Goal: Download file/media

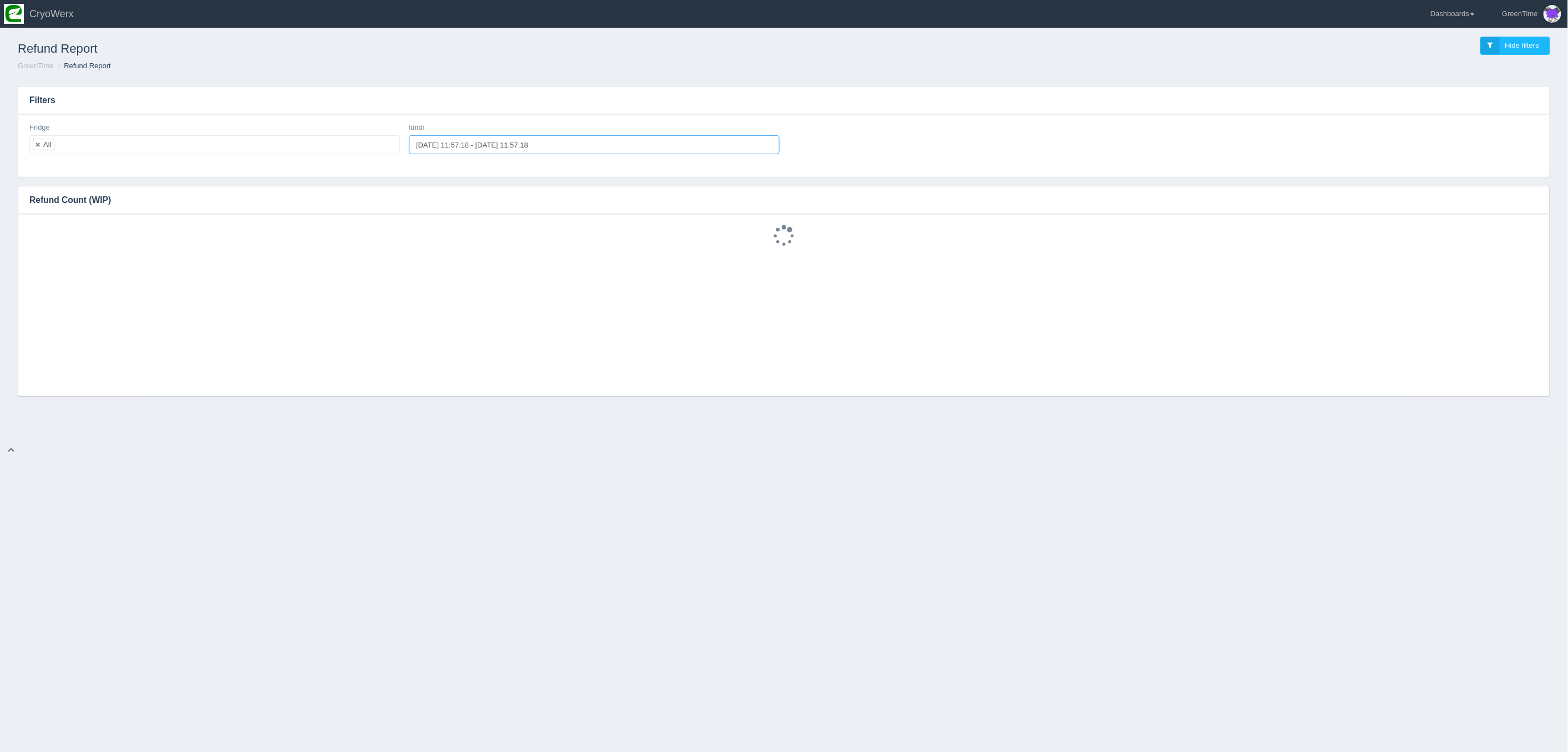
type input "[DATE] 11:57:18"
type input "2025-08-12 11:57:18"
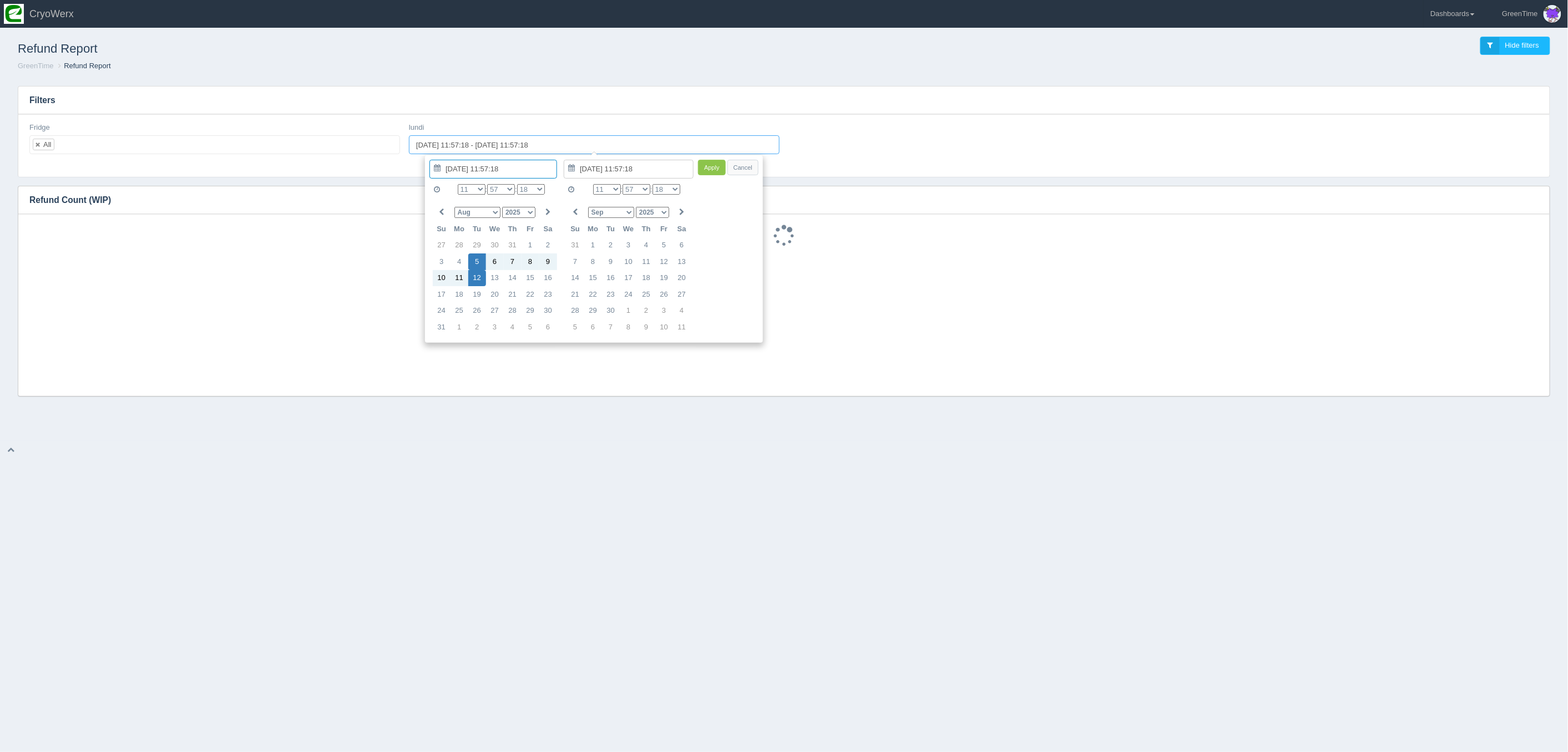
click at [433, 145] on input "2025-08-05 11:57:18 - 2025-08-12 11:57:18" at bounding box center [594, 144] width 370 height 19
type input "2025-08-12 11:57:18"
type input "2025-07-29 11:57:18"
click at [480, 190] on div "0 1 2 3 4 5 6 7 8 9 10 11 12 13 14 15 16 17 18 19 20 21 22 23 : 00 01 02 03 04 …" at bounding box center [501, 190] width 112 height 16
click at [478, 189] on select "0 1 2 3 4 5 6 7 8 9 10 11 12 13 14 15 16 17 18 19 20 21 22 23" at bounding box center [471, 189] width 28 height 11
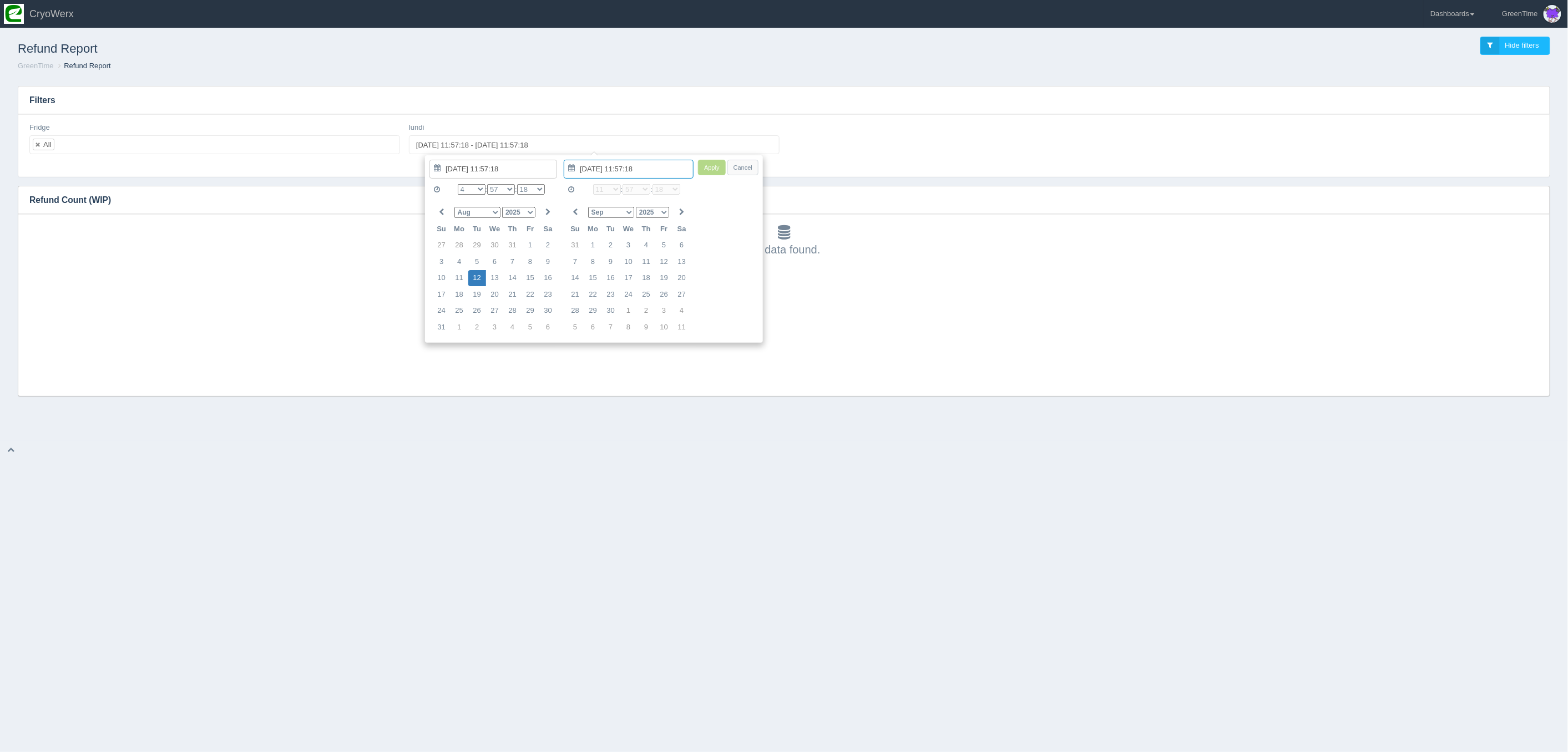
type input "2025-08-12 04:57:18"
type input "2025-08-12 11:57:18"
type input "2025-08-12 04:57:18"
click at [612, 189] on select "0 1 2 3 4 5 6 7 8 9 10 11 12 13 14 15 16 17 18 19 20 21 22 23" at bounding box center [607, 189] width 28 height 11
type input "2025-08-12 18:57:18"
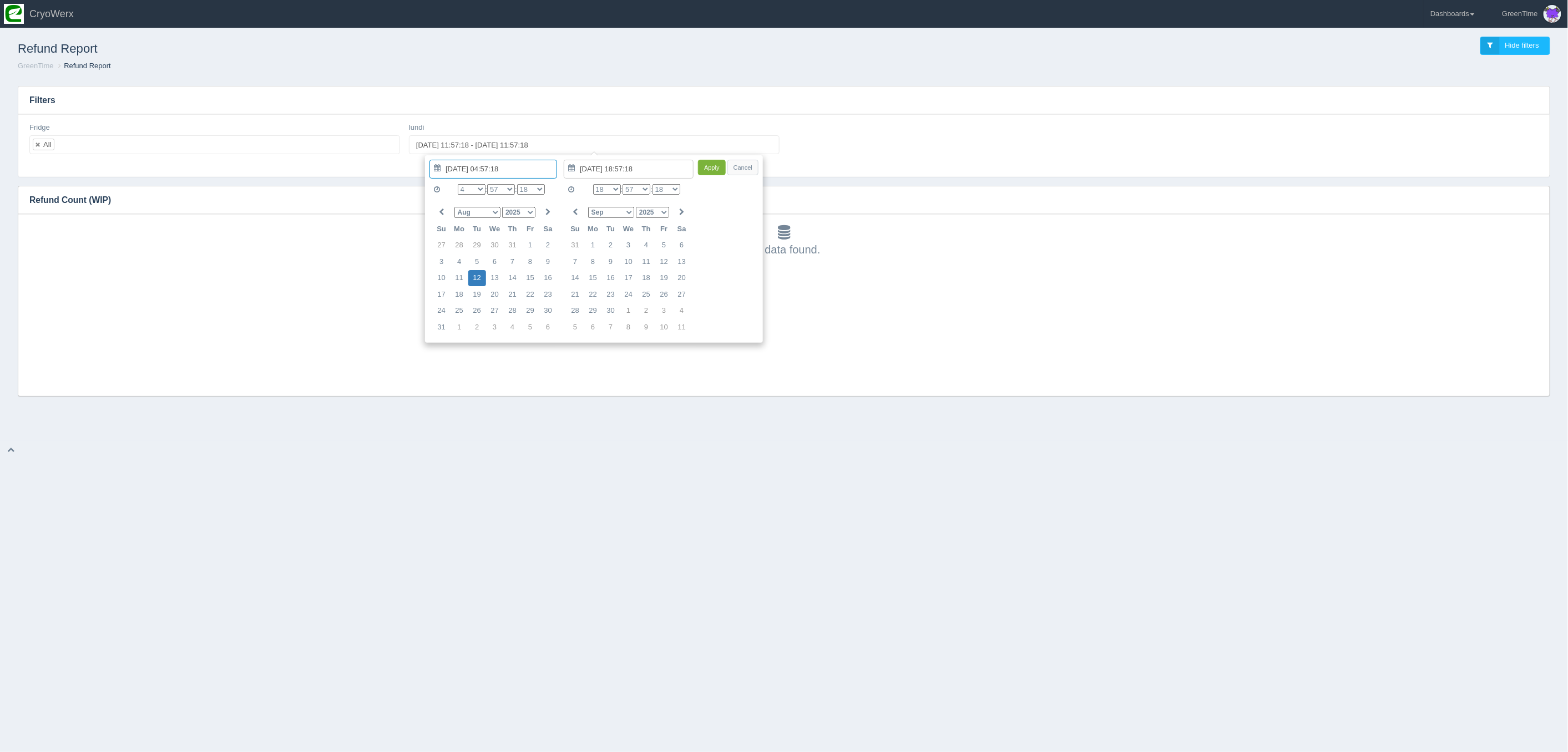
click at [702, 173] on button "Apply" at bounding box center [712, 168] width 28 height 16
type input "2025-08-12 04:57:18 - 2025-08-12 18:57:18"
click at [788, 346] on div "No data found." at bounding box center [784, 305] width 1509 height 182
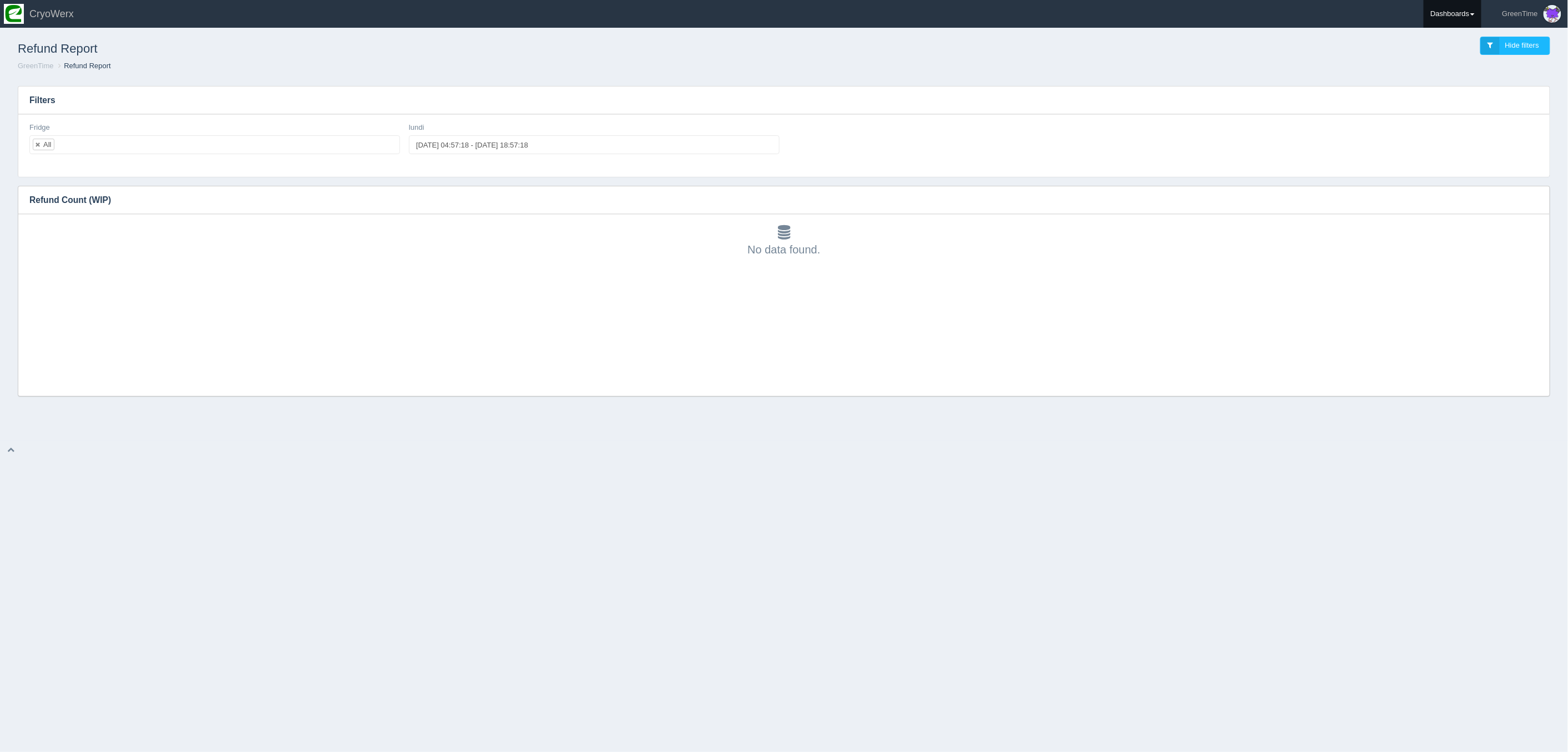
click at [1460, 7] on link "Dashboards" at bounding box center [1452, 14] width 57 height 28
click at [1451, 79] on link "GreenTime" at bounding box center [1498, 81] width 149 height 21
click at [1449, 160] on link "Sales" at bounding box center [1498, 167] width 149 height 21
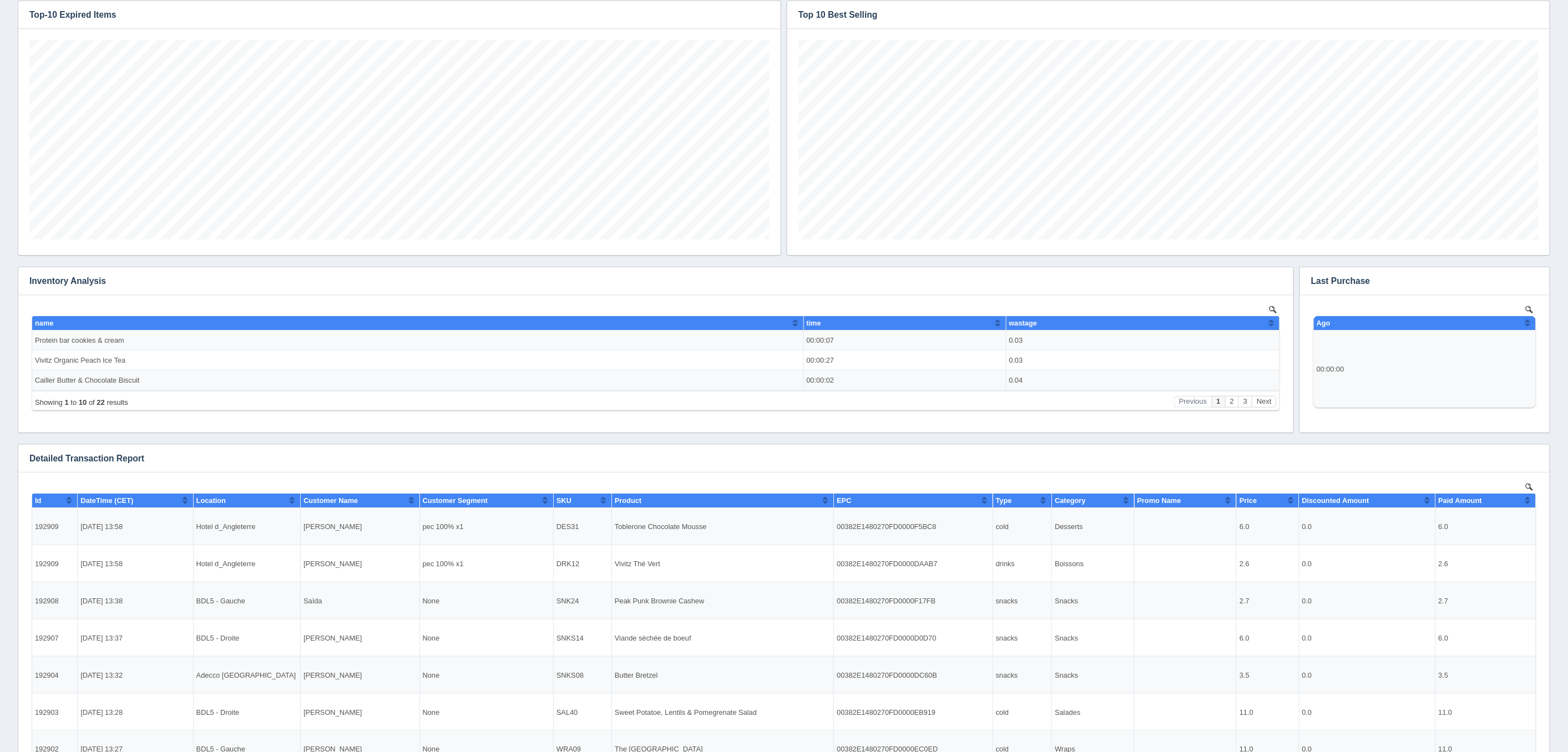
scroll to position [631, 0]
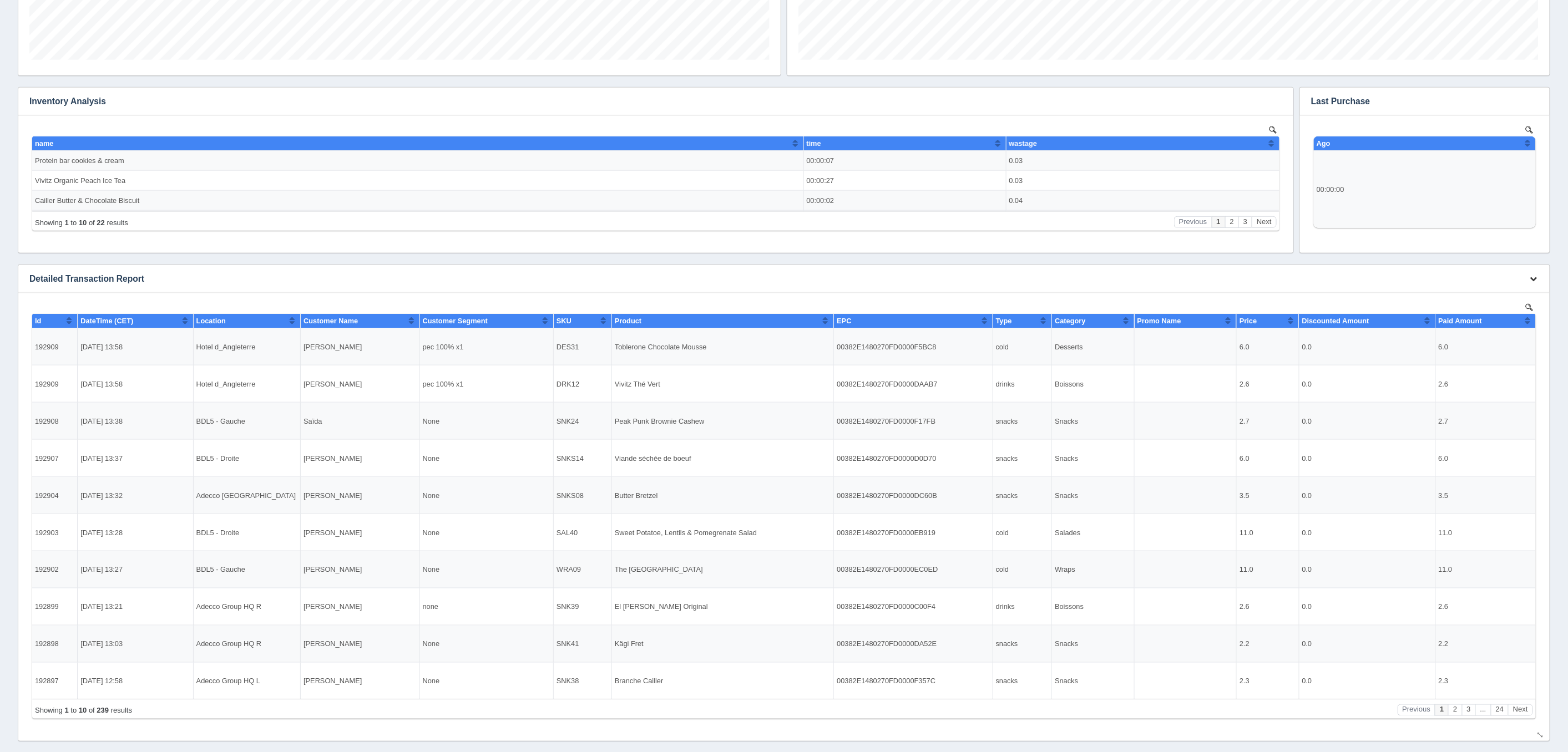
click at [1532, 279] on icon "button" at bounding box center [1534, 278] width 7 height 7
click at [1485, 296] on link "Download CSV" at bounding box center [1497, 296] width 89 height 16
click at [1470, 295] on link "Download CSV" at bounding box center [1497, 296] width 89 height 16
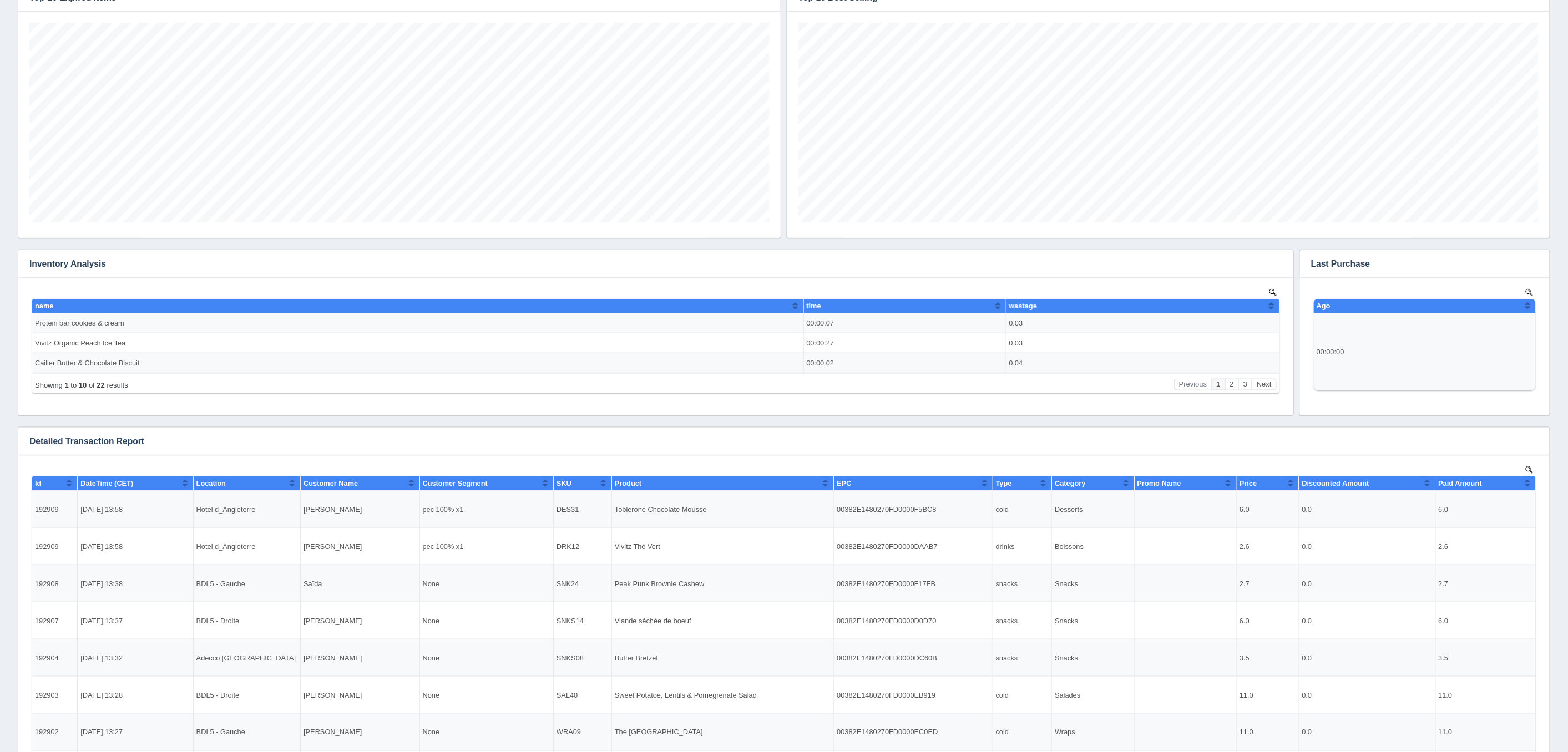
scroll to position [0, 0]
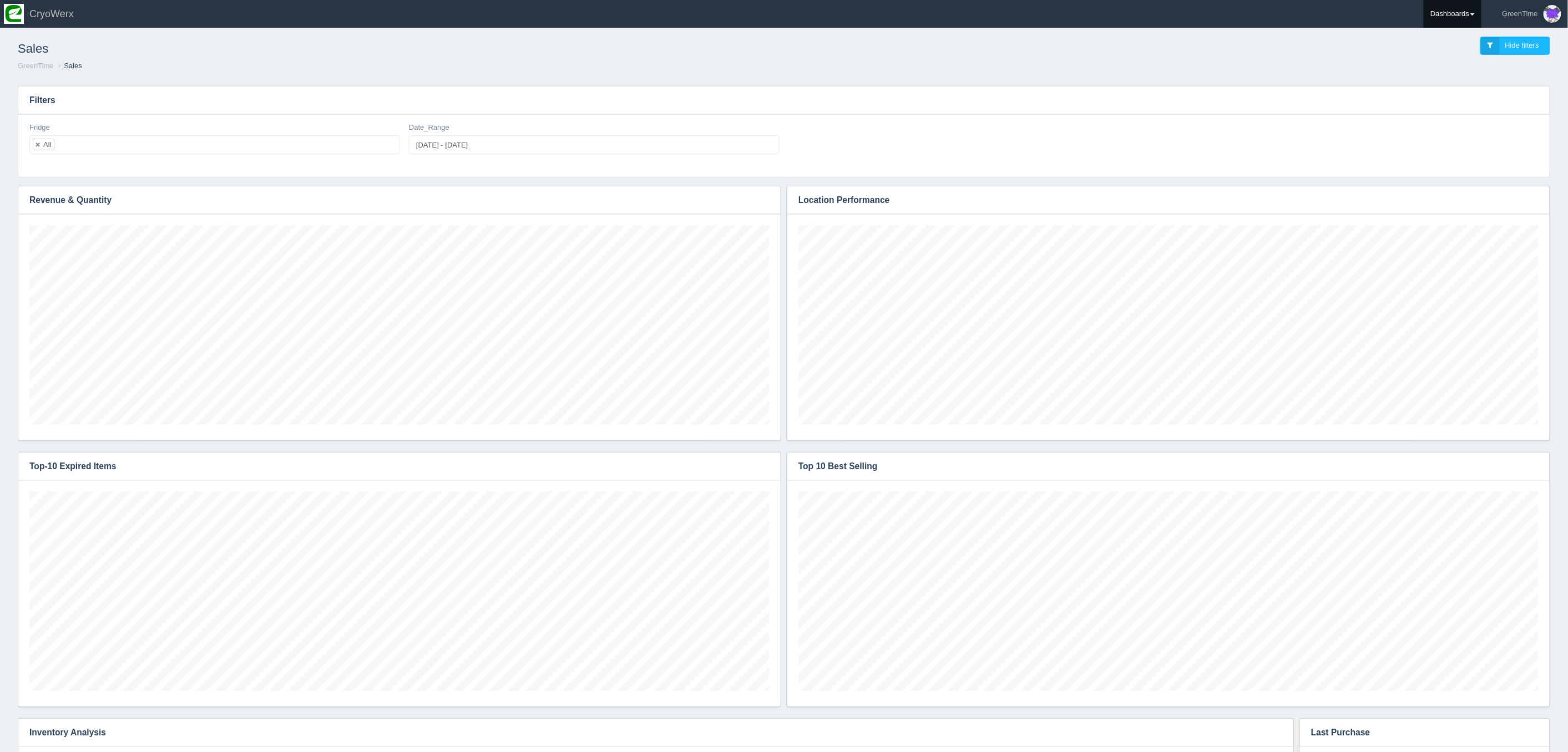
click at [1452, 22] on link "Dashboards" at bounding box center [1452, 14] width 57 height 28
click at [1460, 19] on link "Dashboards" at bounding box center [1452, 14] width 57 height 28
click at [1453, 80] on link "GreenTime" at bounding box center [1498, 81] width 149 height 21
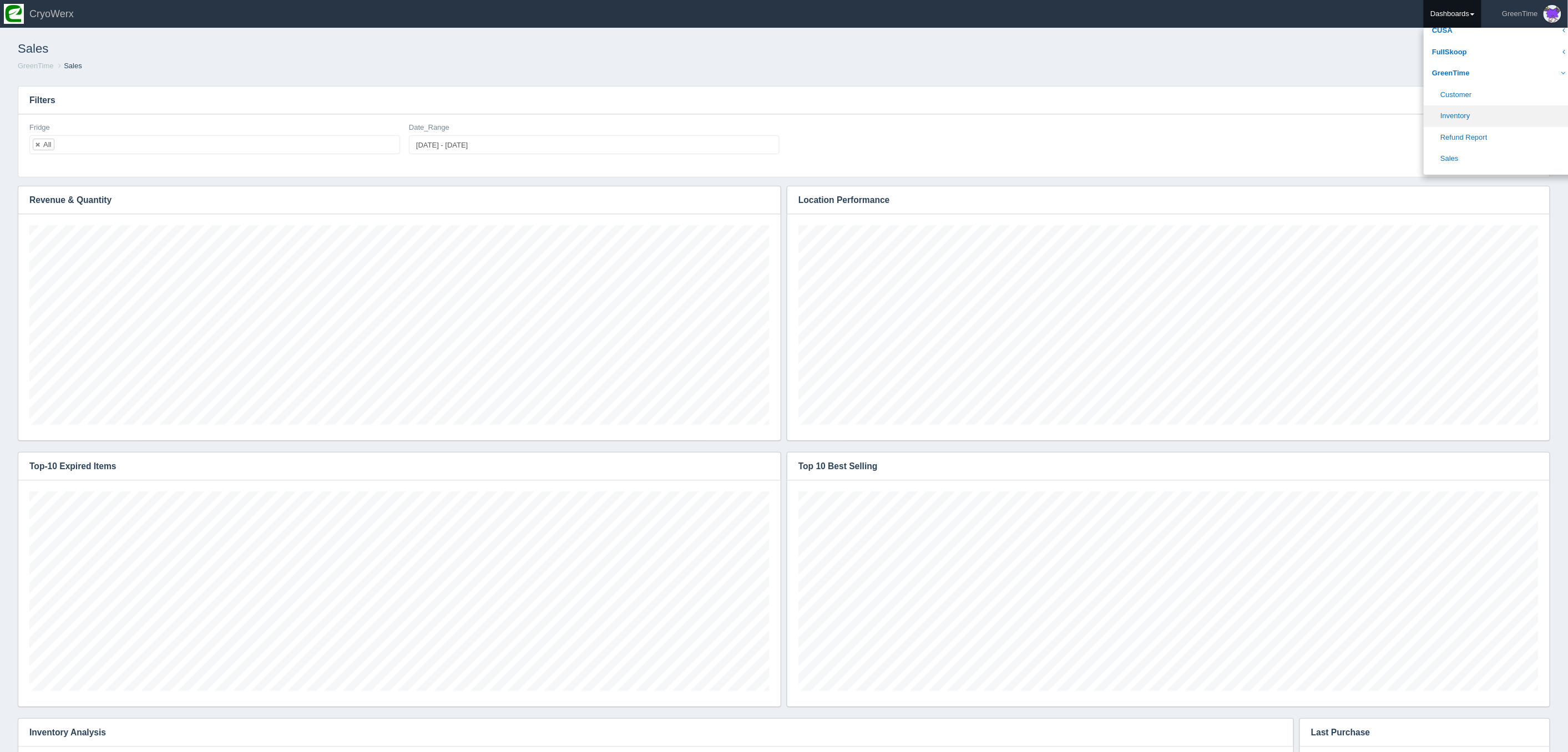
click at [1453, 117] on link "Inventory" at bounding box center [1498, 116] width 149 height 21
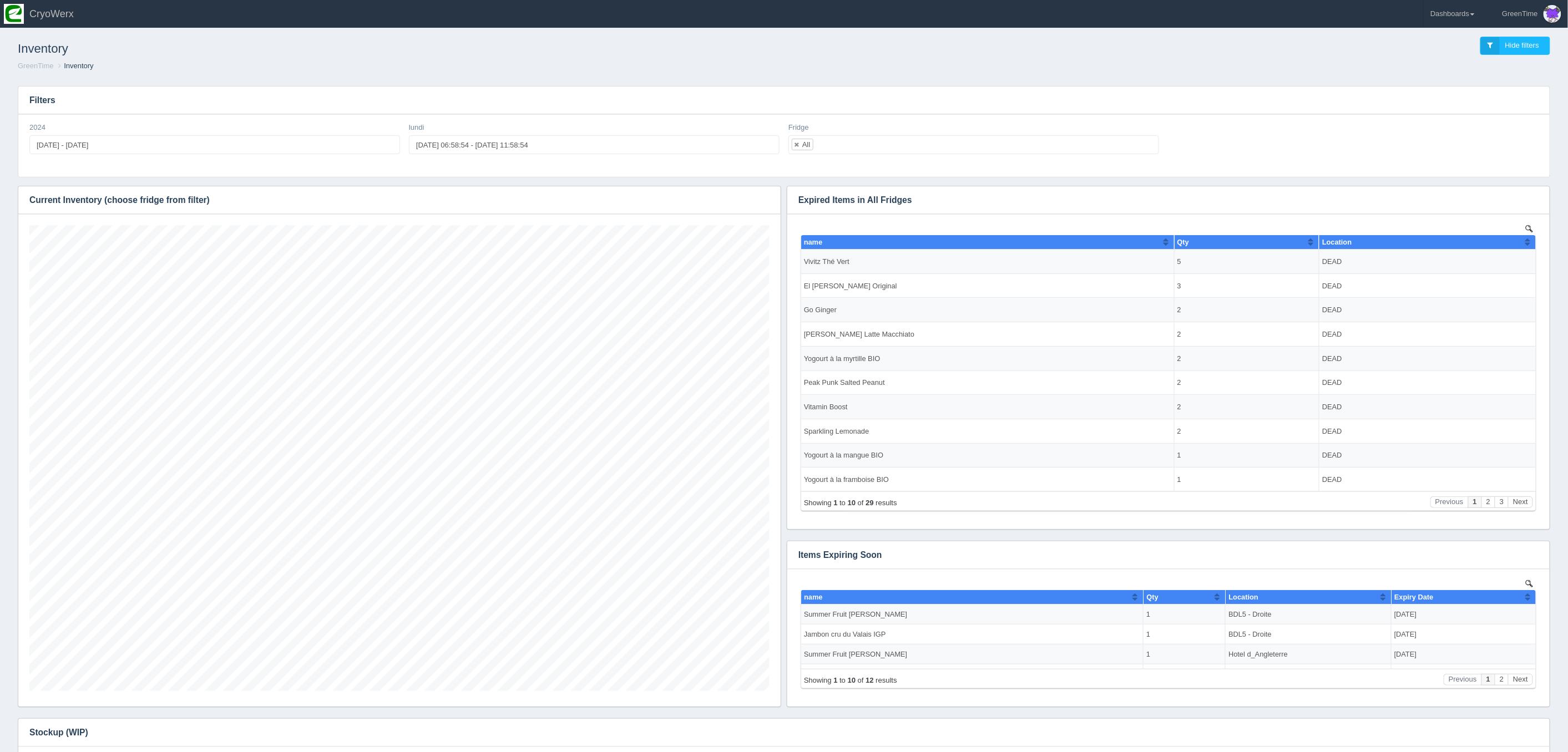
scroll to position [466, 740]
click at [763, 201] on icon "button" at bounding box center [764, 199] width 7 height 7
click at [721, 217] on link "Download CSV" at bounding box center [727, 217] width 89 height 16
click at [1300, 59] on div "Inventory Hide filters" at bounding box center [784, 46] width 1550 height 30
